Goal: Task Accomplishment & Management: Complete application form

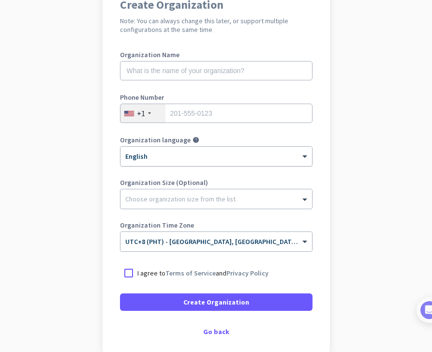
scroll to position [99, 0]
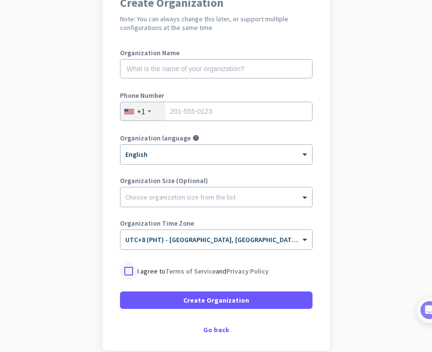
click at [134, 271] on div at bounding box center [128, 270] width 17 height 17
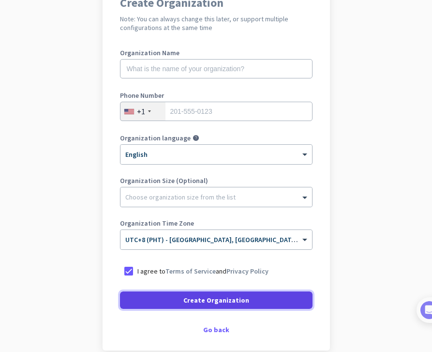
click at [186, 293] on span at bounding box center [216, 299] width 193 height 23
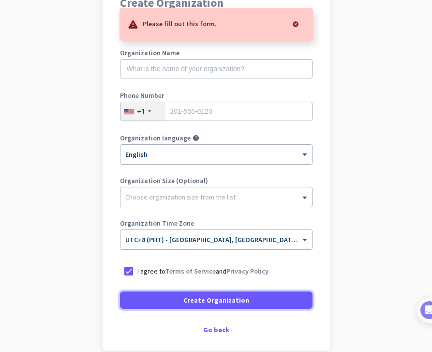
scroll to position [91, 0]
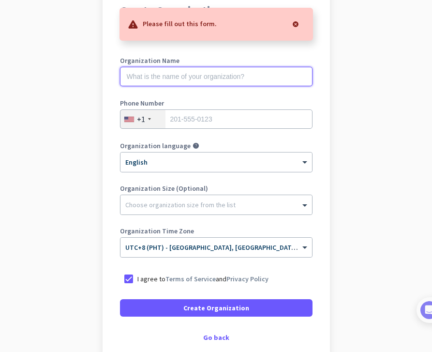
click at [157, 77] on input "text" at bounding box center [216, 76] width 193 height 19
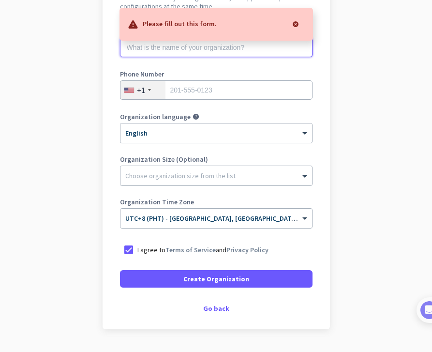
scroll to position [121, 0]
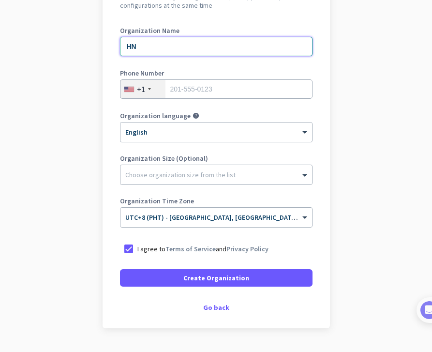
type input "H"
type input "O"
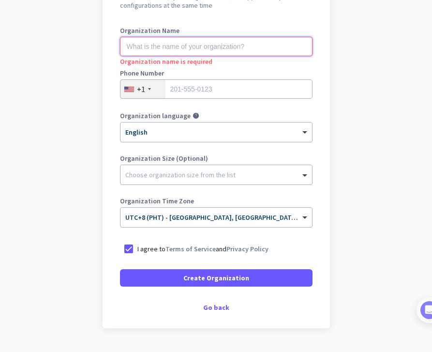
paste input "Hampton Construction Firm"
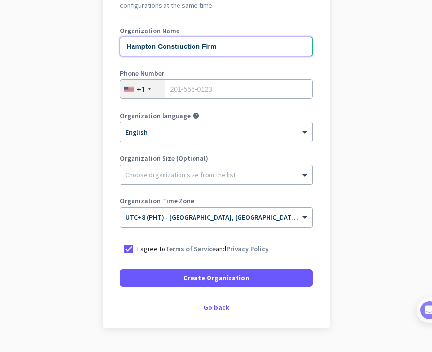
type input "Hampton Construction Firm"
click at [145, 88] on div "+1" at bounding box center [142, 89] width 45 height 18
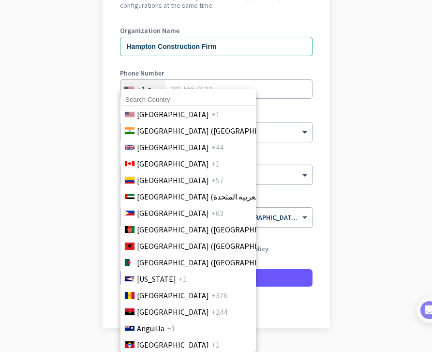
click at [151, 97] on input at bounding box center [187, 99] width 135 height 13
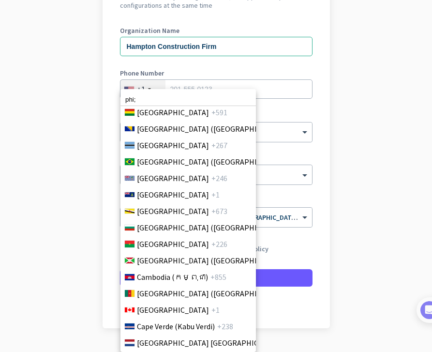
scroll to position [513, 0]
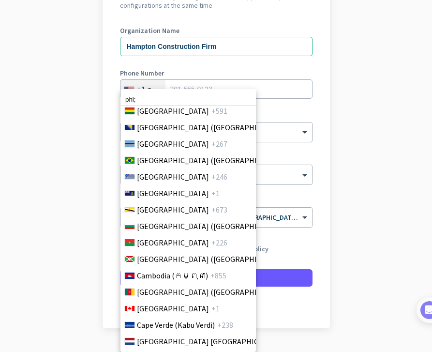
type input "phi;"
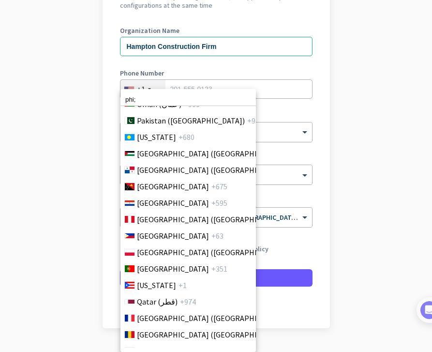
scroll to position [2821, 0]
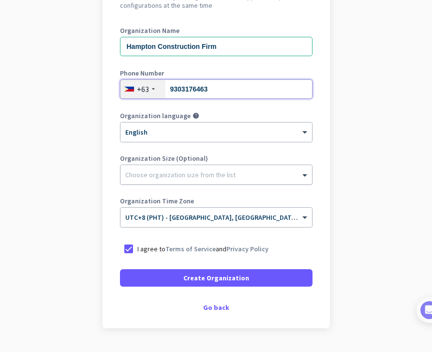
type input "9303176463"
click at [208, 177] on div at bounding box center [216, 172] width 192 height 10
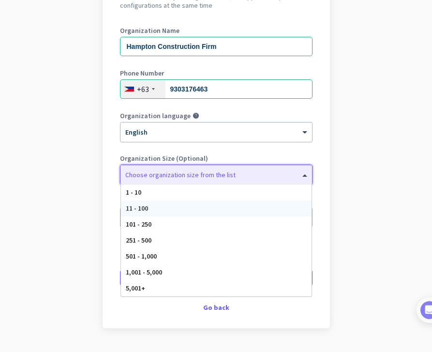
click at [183, 209] on div "11 - 100" at bounding box center [216, 208] width 191 height 16
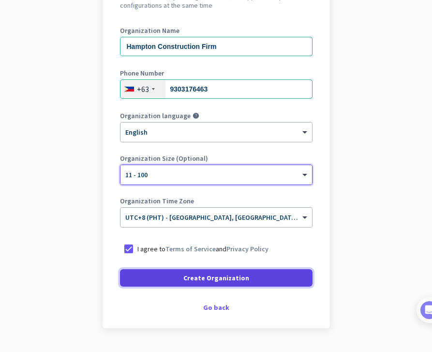
click at [206, 273] on span "Create Organization" at bounding box center [216, 278] width 66 height 10
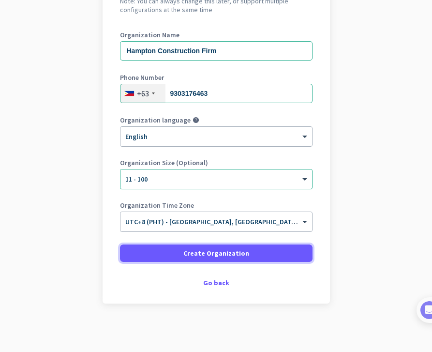
scroll to position [110, 0]
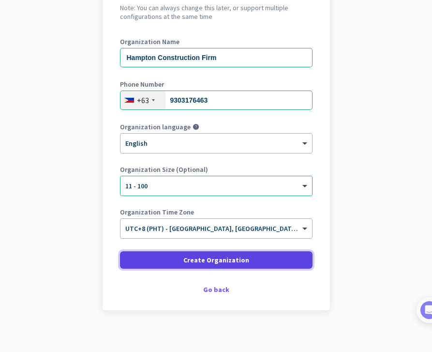
click at [225, 257] on span "Create Organization" at bounding box center [216, 260] width 66 height 10
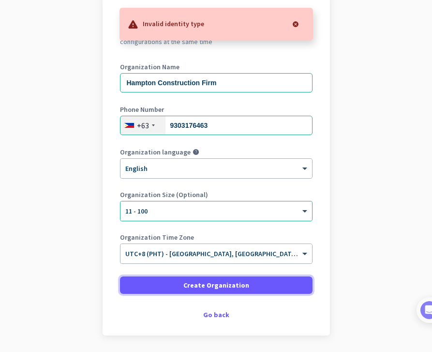
scroll to position [83, 0]
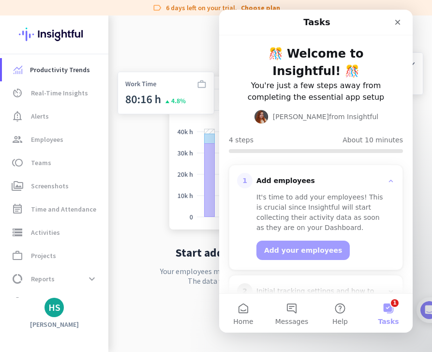
scroll to position [93, 0]
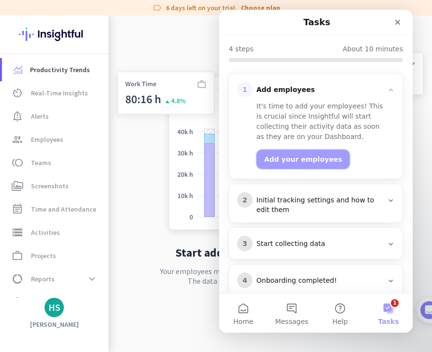
click at [304, 149] on button "Add your employees" at bounding box center [302, 158] width 93 height 19
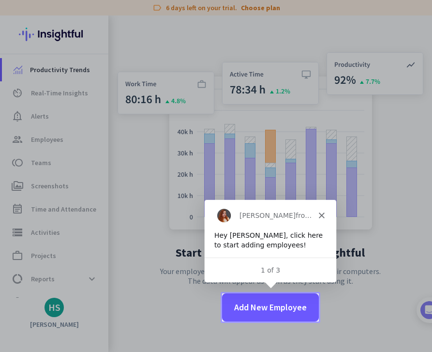
scroll to position [0, 0]
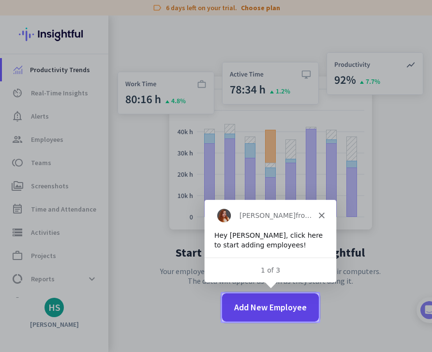
click at [284, 304] on span "Add New Employee" at bounding box center [270, 307] width 73 height 13
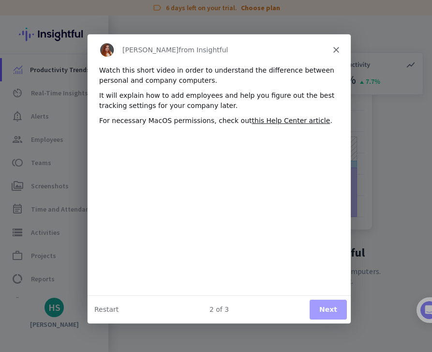
click at [311, 301] on button "Next" at bounding box center [327, 309] width 37 height 20
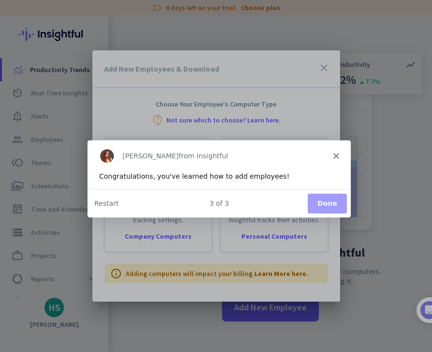
click at [327, 203] on button "Done" at bounding box center [326, 203] width 39 height 20
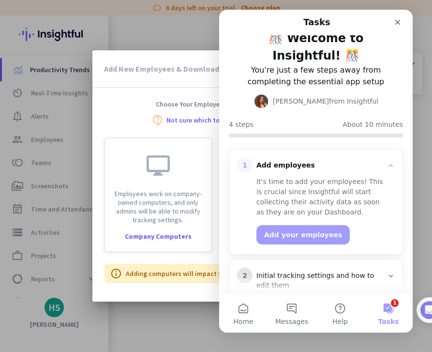
scroll to position [37, 0]
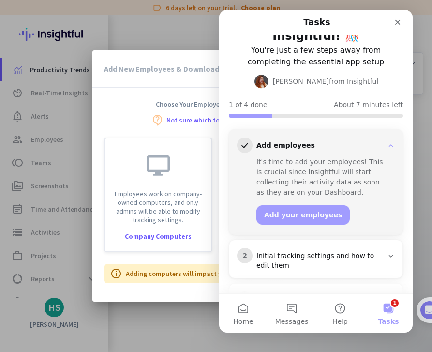
click at [201, 276] on p "Adding computers will impact your billing. Learn More here." at bounding box center [217, 274] width 182 height 10
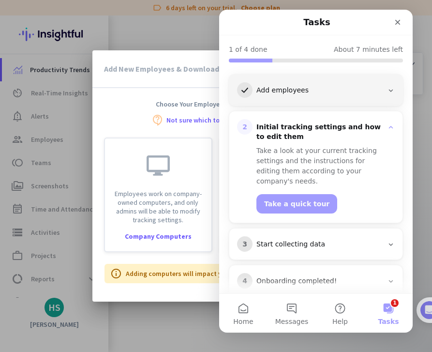
scroll to position [93, 0]
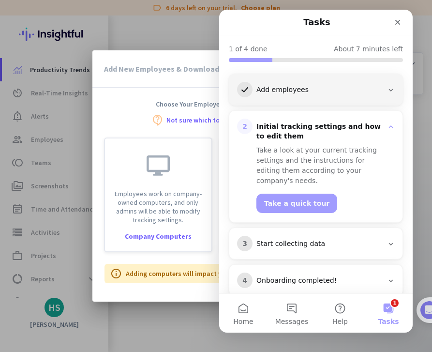
click at [198, 269] on p "Adding computers will impact your billing. Learn More here." at bounding box center [217, 274] width 182 height 10
drag, startPoint x: 395, startPoint y: 16, endPoint x: 615, endPoint y: 26, distance: 219.9
click at [395, 16] on div "Close" at bounding box center [397, 22] width 17 height 17
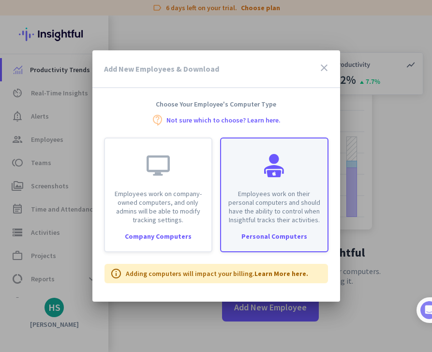
click at [286, 205] on p "Employees work on their personal computers and should have the ability to contr…" at bounding box center [274, 206] width 95 height 35
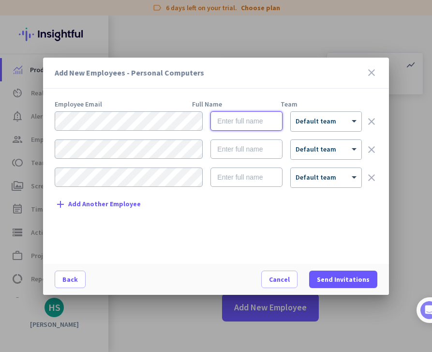
click at [243, 114] on input "text" at bounding box center [246, 120] width 72 height 19
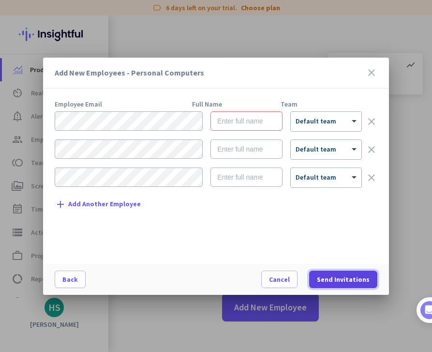
click at [330, 275] on span "Send Invitations" at bounding box center [343, 279] width 53 height 10
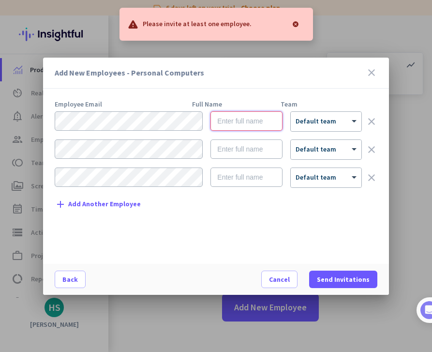
click at [240, 122] on input "text" at bounding box center [246, 120] width 72 height 19
type input "H"
click at [239, 154] on input "text" at bounding box center [246, 148] width 72 height 19
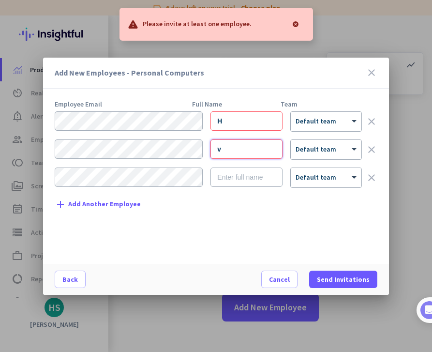
type input "v"
click at [256, 181] on input "text" at bounding box center [246, 176] width 72 height 19
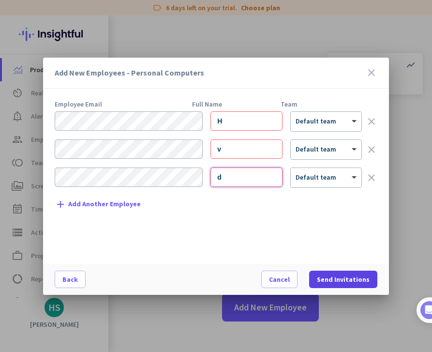
type input "d"
click at [327, 283] on span "Send Invitations" at bounding box center [343, 279] width 53 height 10
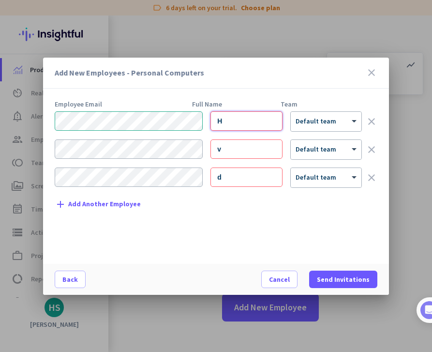
click at [234, 123] on input "H" at bounding box center [246, 120] width 72 height 19
click at [235, 149] on input "v" at bounding box center [246, 148] width 72 height 19
click at [236, 116] on input "text" at bounding box center [246, 120] width 72 height 19
type input "[PERSON_NAME]"
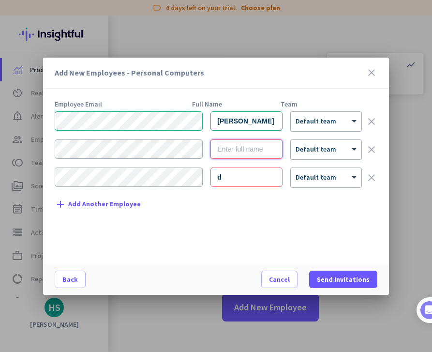
click at [239, 148] on input "text" at bounding box center [246, 148] width 72 height 19
type input "[PERSON_NAME]"
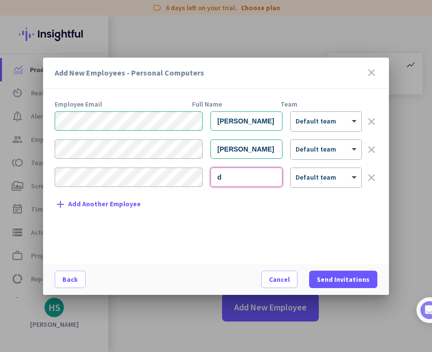
click at [242, 179] on input "d" at bounding box center [246, 176] width 72 height 19
type input "[PERSON_NAME]"
click at [134, 189] on form "[PERSON_NAME] × Default team clear [PERSON_NAME] × Default team clear [PERSON_N…" at bounding box center [216, 153] width 322 height 84
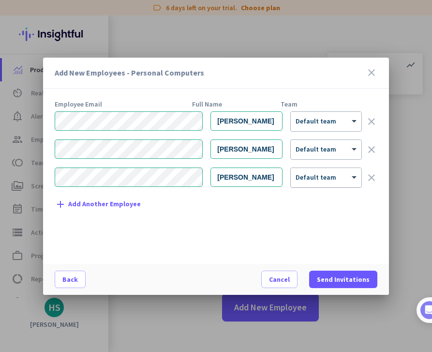
click at [318, 179] on span "Default team" at bounding box center [316, 177] width 41 height 9
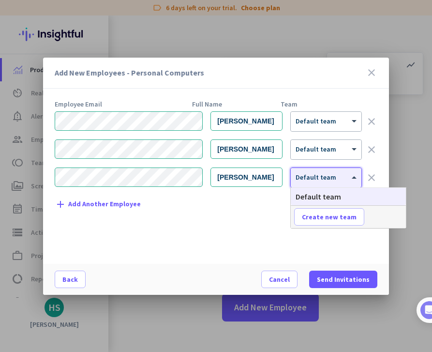
click at [318, 179] on span "Default team" at bounding box center [316, 177] width 41 height 9
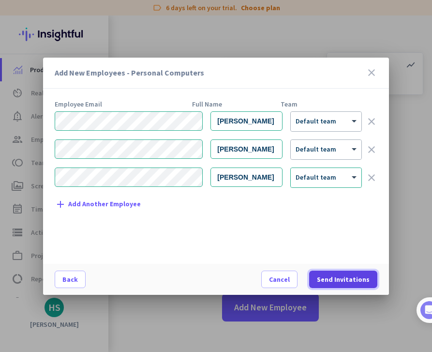
click at [337, 280] on span "Send Invitations" at bounding box center [343, 279] width 53 height 10
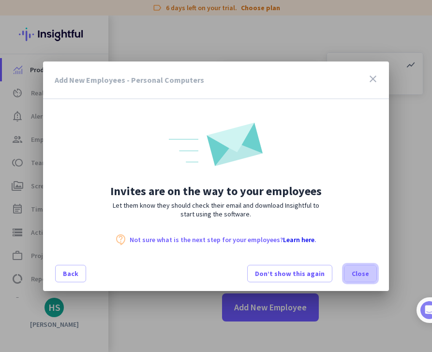
click at [351, 270] on span at bounding box center [360, 273] width 32 height 23
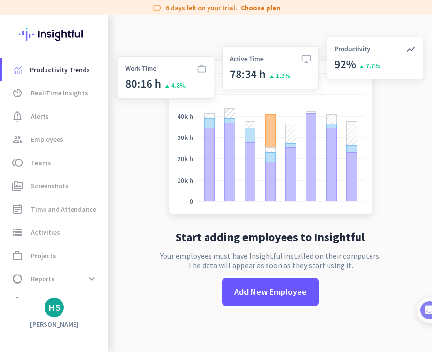
scroll to position [0, 0]
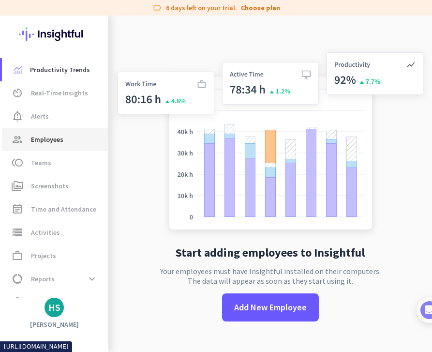
click at [54, 141] on span "Employees" at bounding box center [47, 140] width 32 height 12
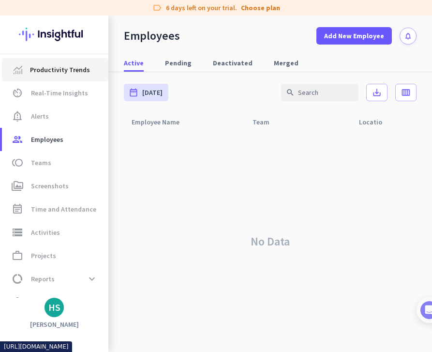
click at [54, 65] on span "Productivity Trends" at bounding box center [60, 70] width 60 height 12
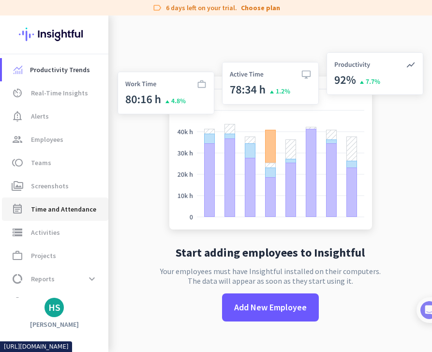
click at [79, 210] on span "Time and Attendance" at bounding box center [63, 209] width 65 height 12
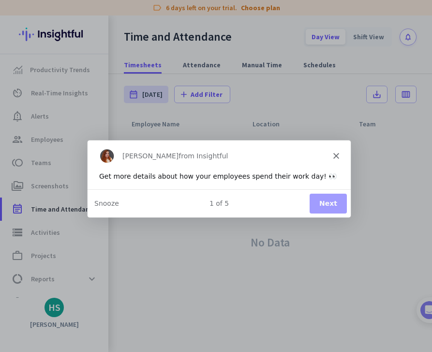
click at [335, 157] on icon "Close" at bounding box center [335, 155] width 6 height 6
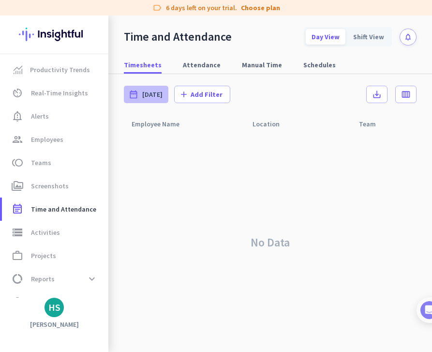
click at [152, 96] on span "[DATE]" at bounding box center [152, 95] width 20 height 10
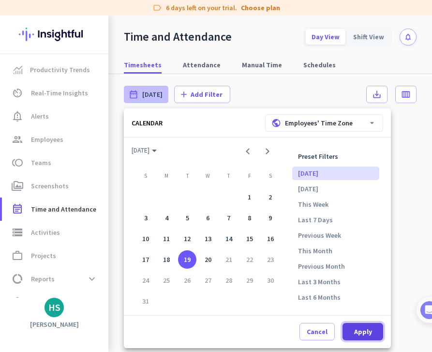
click at [358, 326] on span at bounding box center [363, 331] width 41 height 23
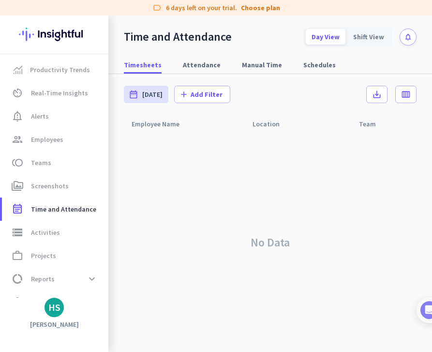
click at [166, 126] on div "Employee Name" at bounding box center [184, 124] width 121 height 18
